Goal: Find specific page/section: Find specific page/section

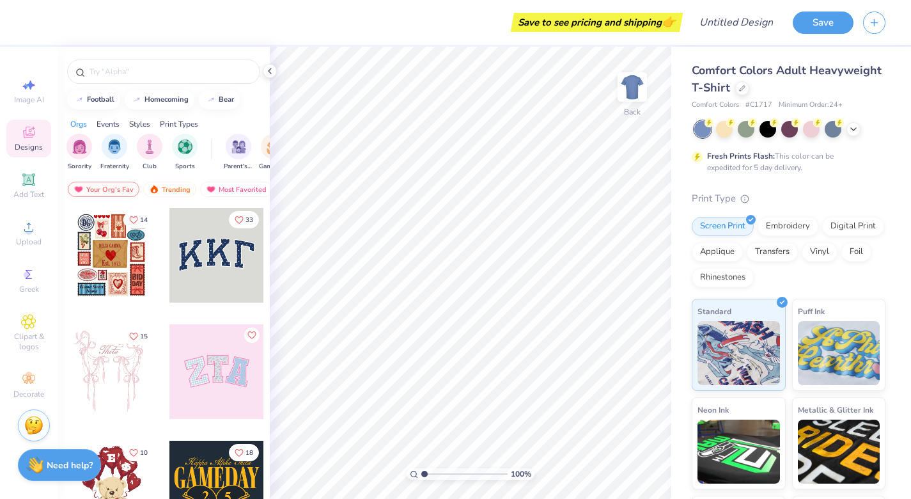
click at [189, 253] on div at bounding box center [217, 255] width 95 height 95
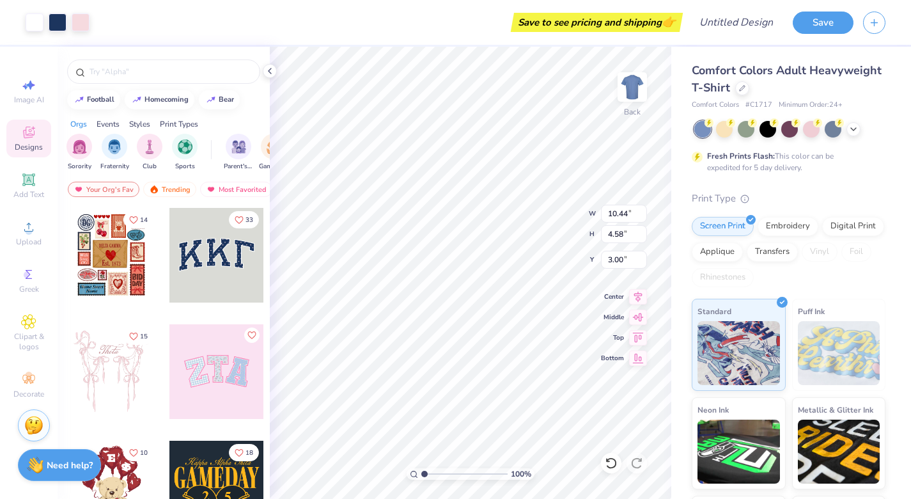
type input "2.70"
click at [83, 152] on div "filter for Sorority" at bounding box center [80, 145] width 26 height 26
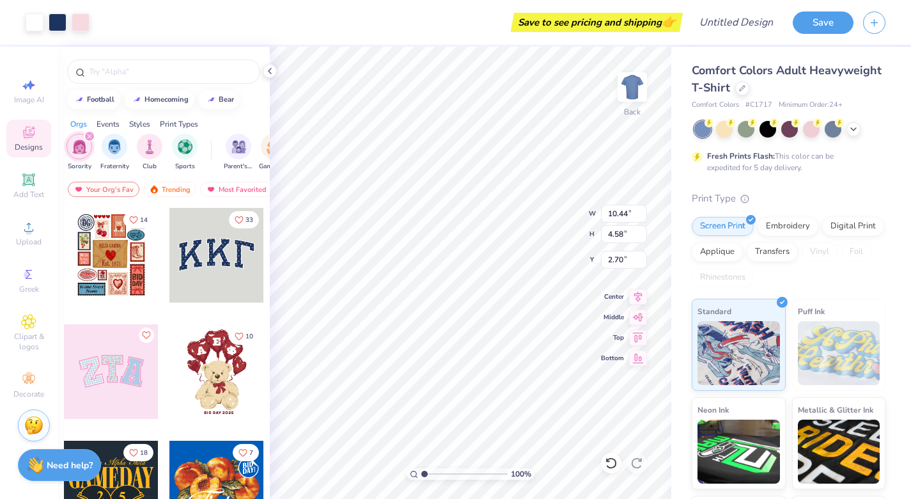
click at [201, 361] on div at bounding box center [217, 371] width 95 height 95
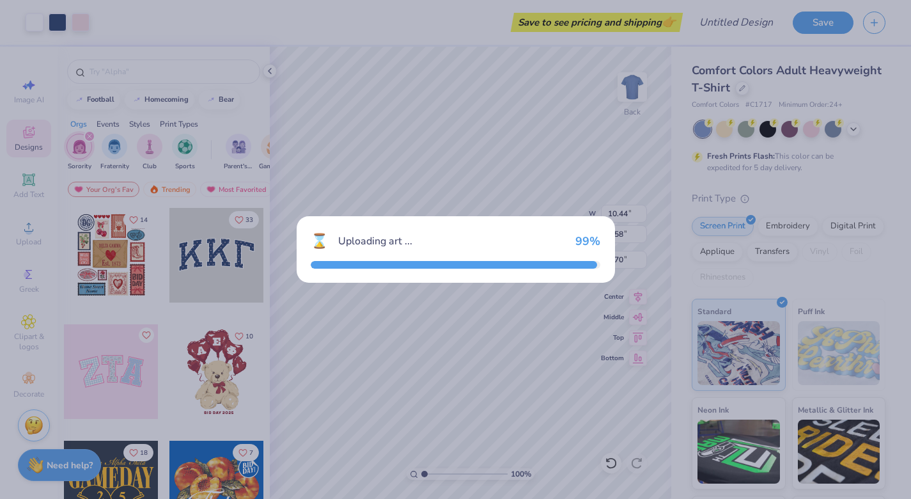
type input "3.86"
type input "5.51"
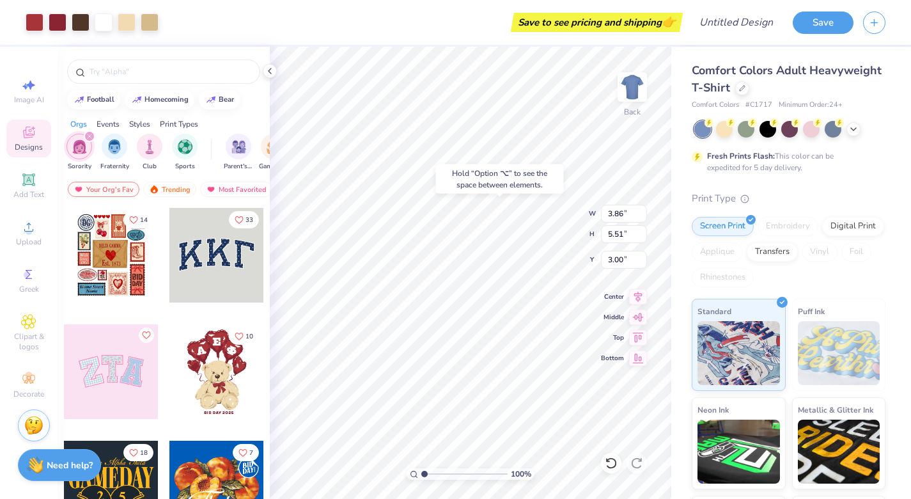
type input "6.99"
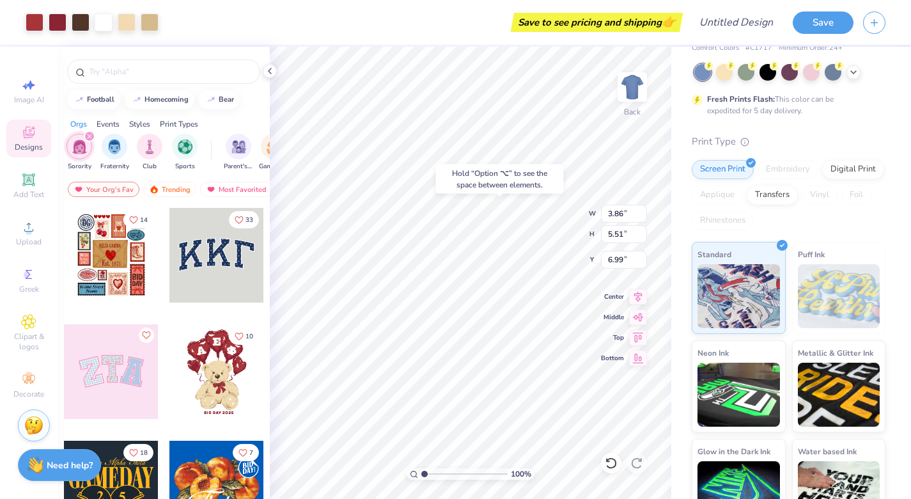
scroll to position [89, 0]
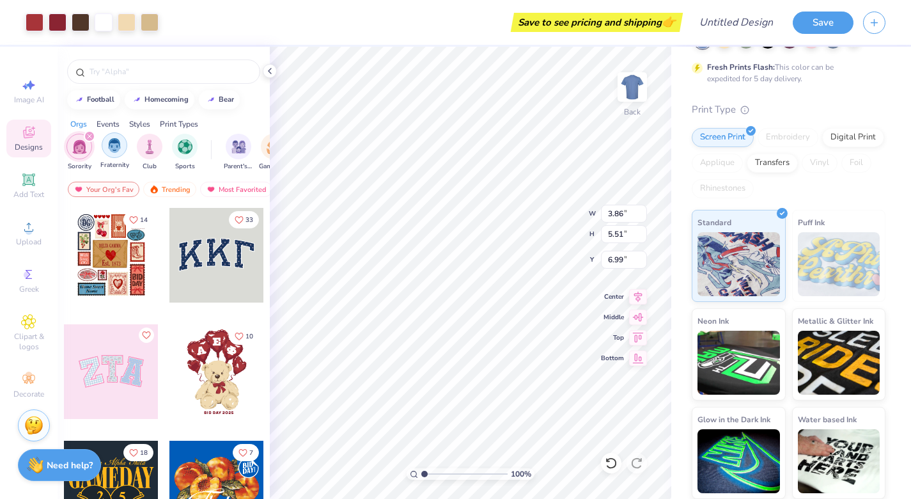
click at [106, 154] on div "filter for Fraternity" at bounding box center [115, 145] width 26 height 26
click at [123, 135] on icon "filter for Sorority" at bounding box center [125, 136] width 4 height 4
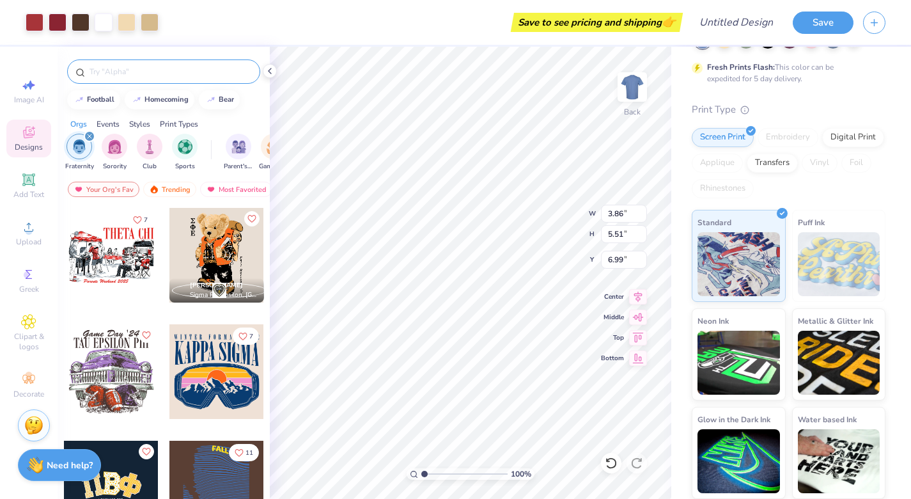
click at [122, 68] on input "text" at bounding box center [170, 71] width 164 height 13
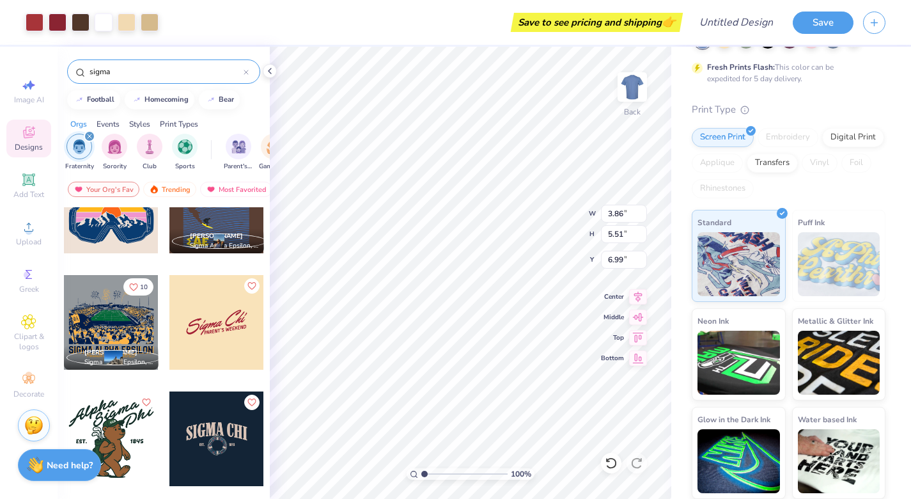
scroll to position [59, 0]
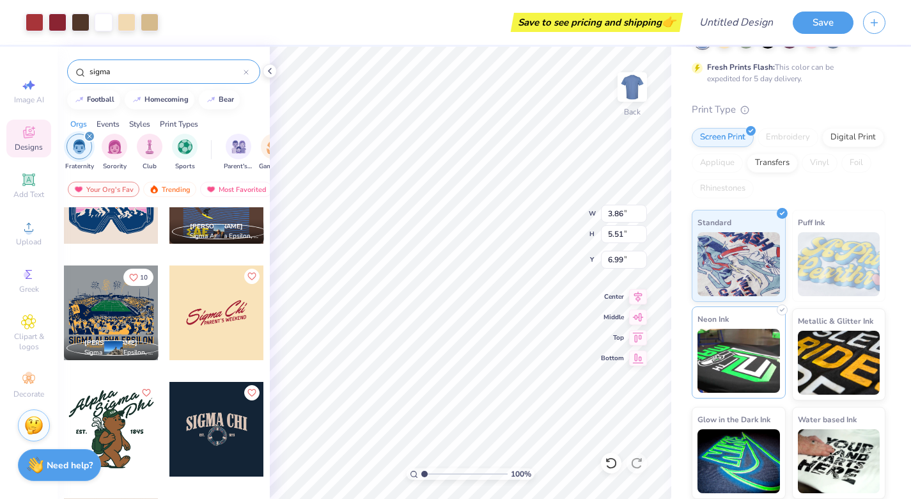
type input "sigma"
